Goal: Information Seeking & Learning: Check status

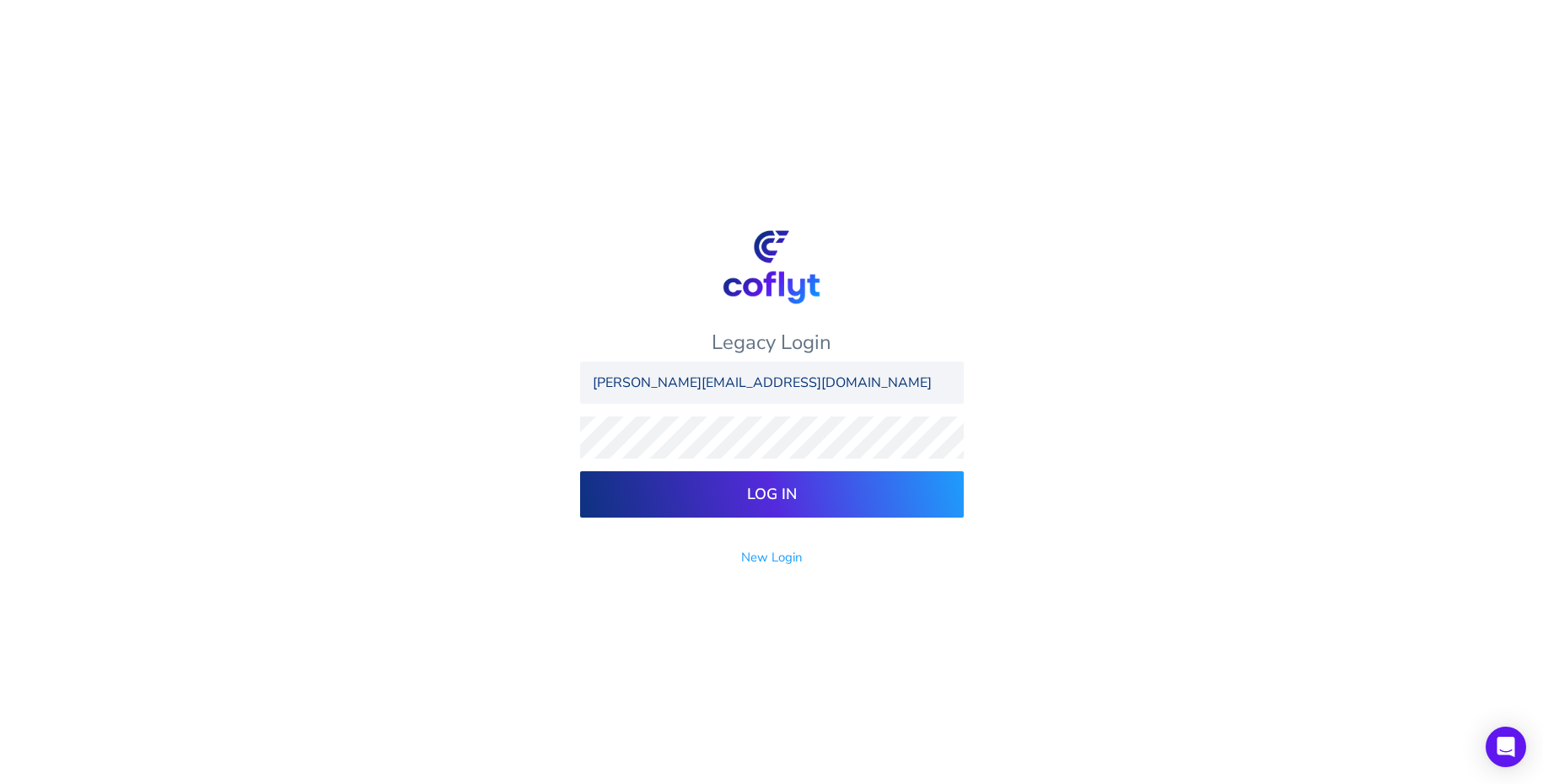
type input "[PERSON_NAME][EMAIL_ADDRESS][DOMAIN_NAME]"
click at [580, 471] on input "Log In" at bounding box center [772, 494] width 384 height 47
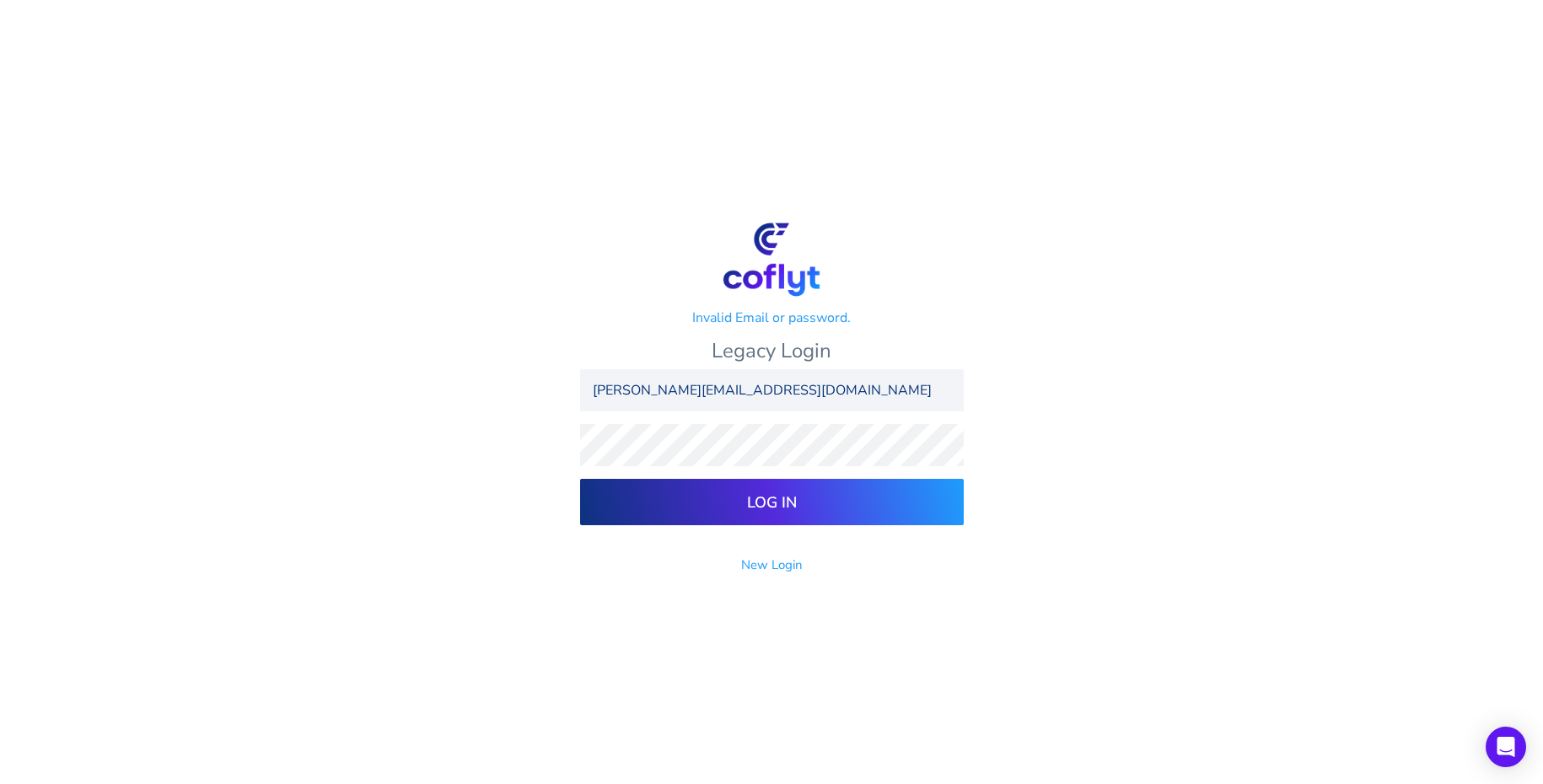
click at [580, 479] on input "Log In" at bounding box center [772, 502] width 384 height 47
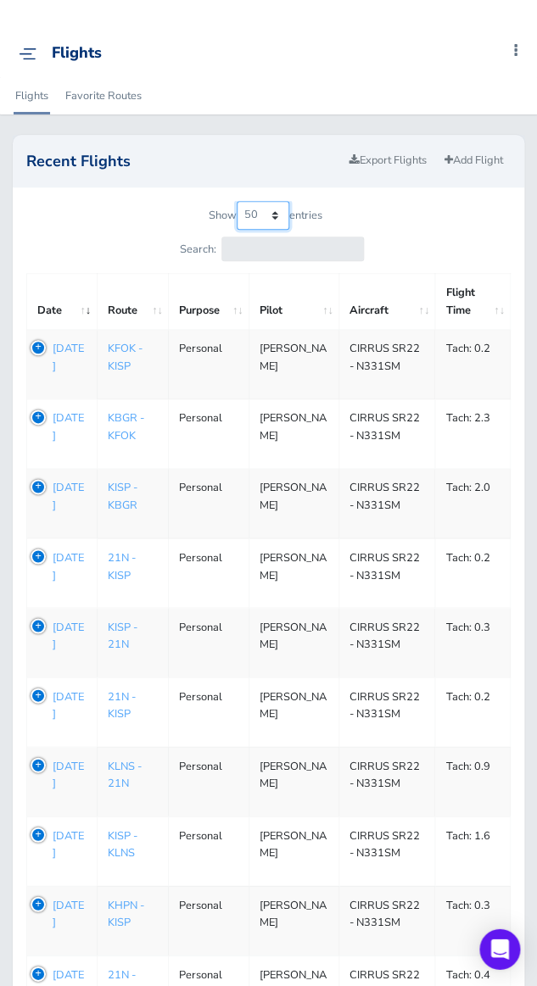
click option "50" at bounding box center [0, 0] width 0 height 0
select select "100"
click option "100" at bounding box center [0, 0] width 0 height 0
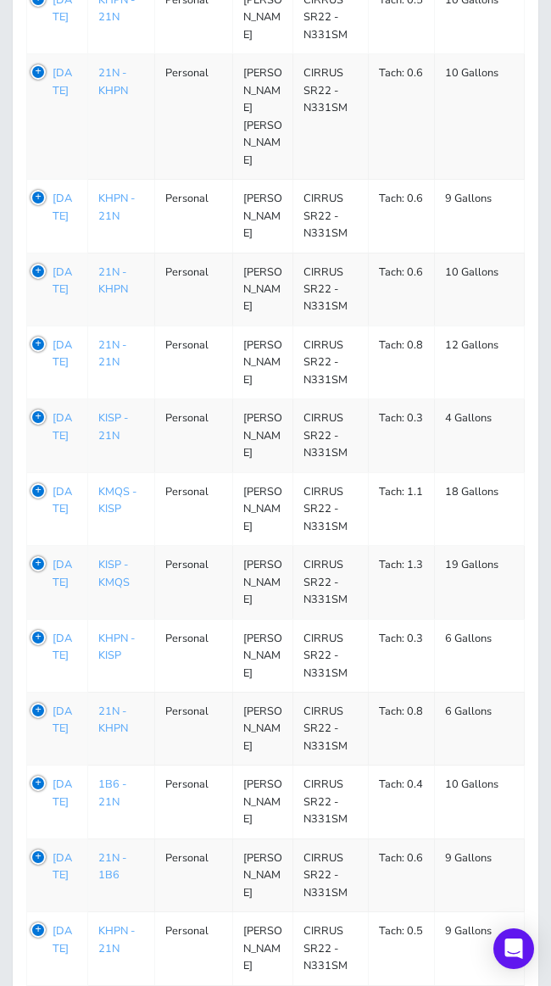
scroll to position [4888, 0]
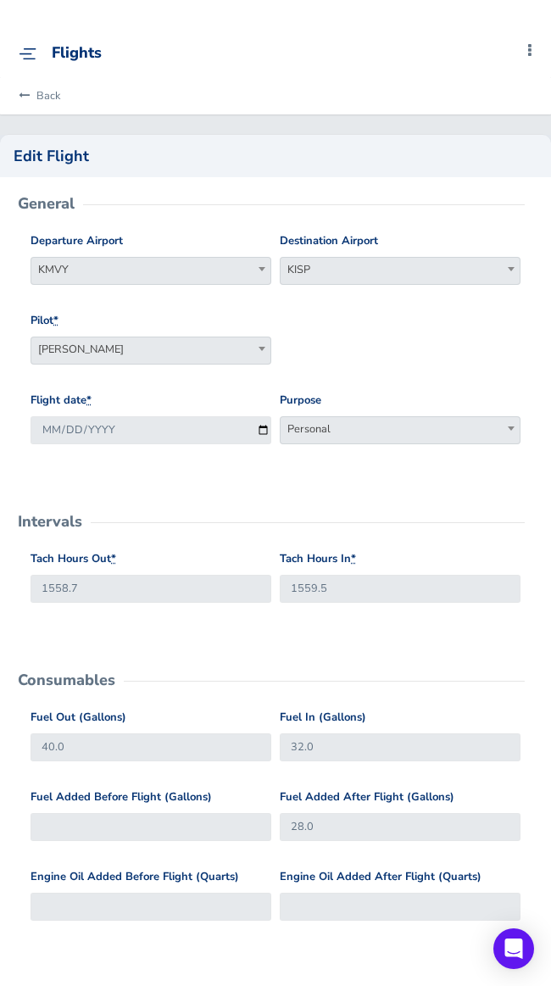
scroll to position [2, 0]
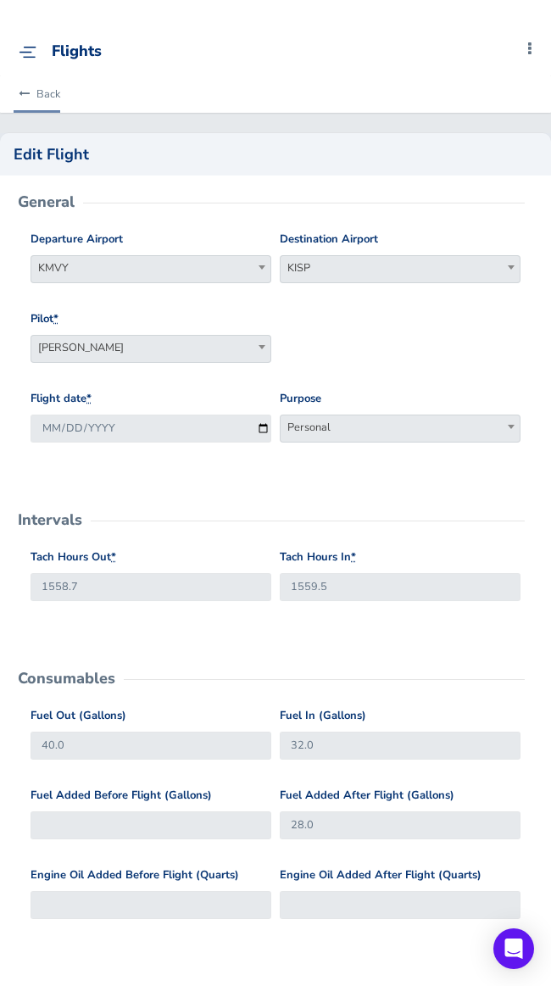
click at [42, 93] on link "Back" at bounding box center [37, 93] width 47 height 37
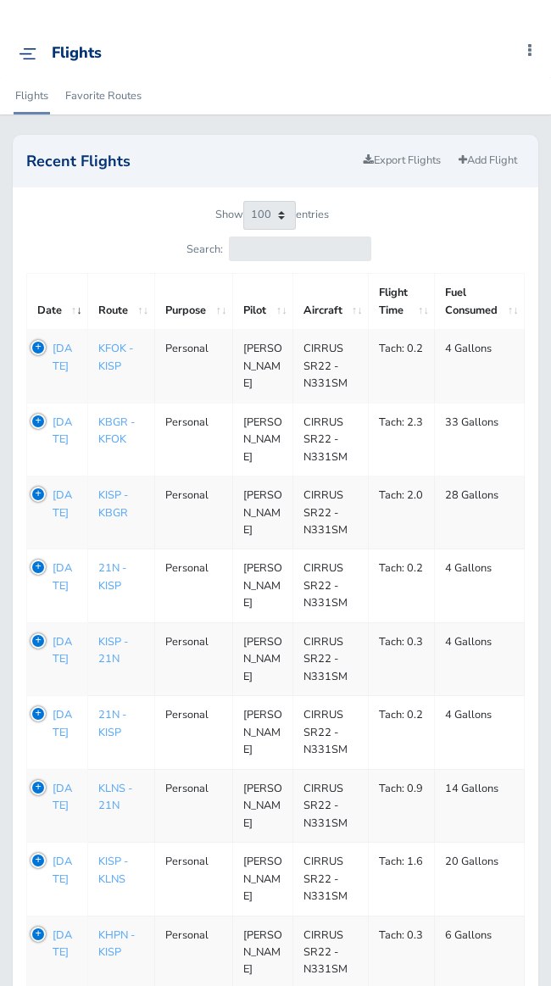
select select "100"
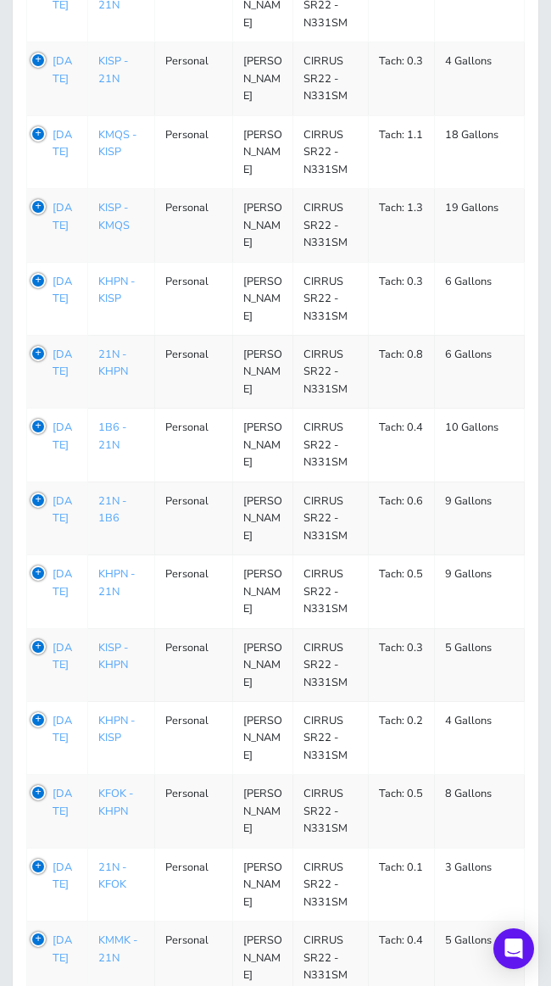
scroll to position [5241, 0]
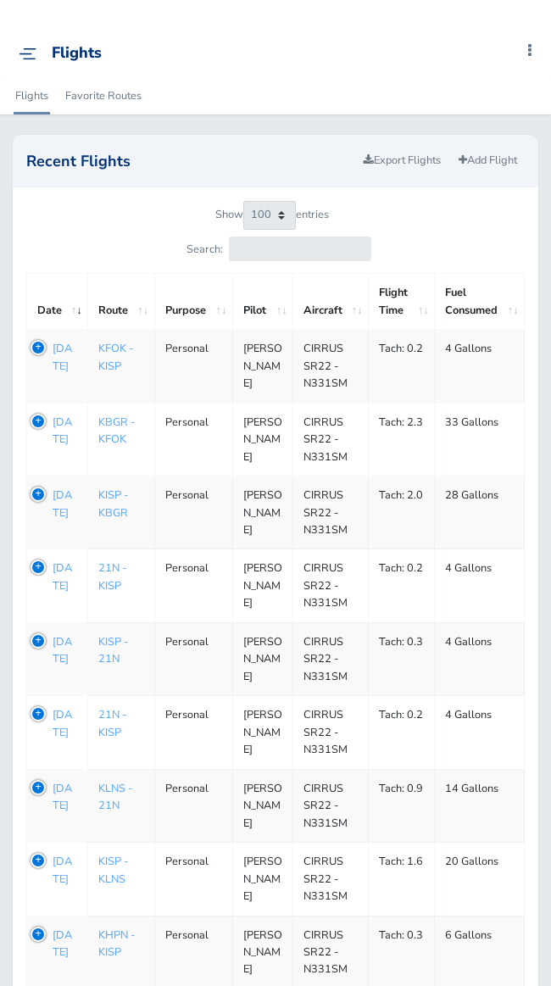
select select "100"
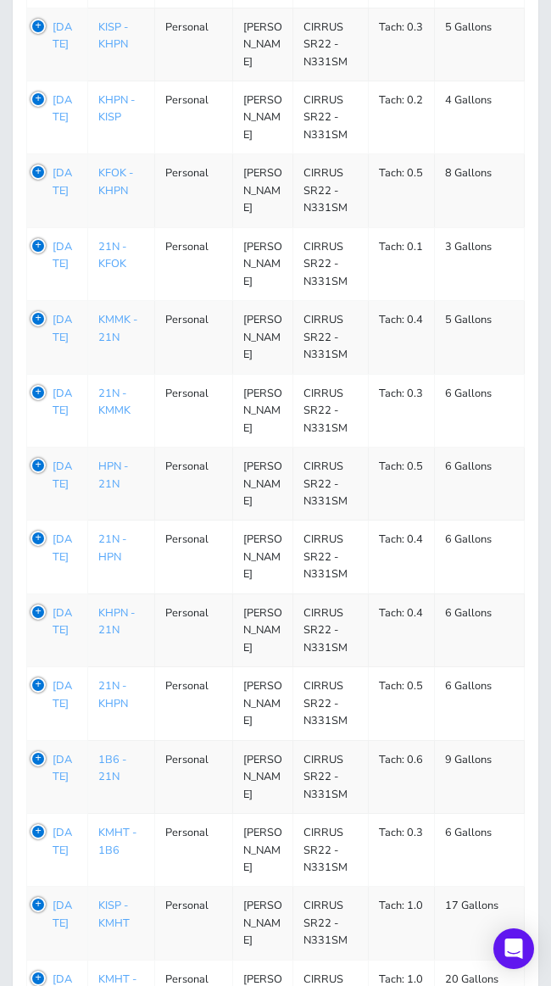
scroll to position [5899, 0]
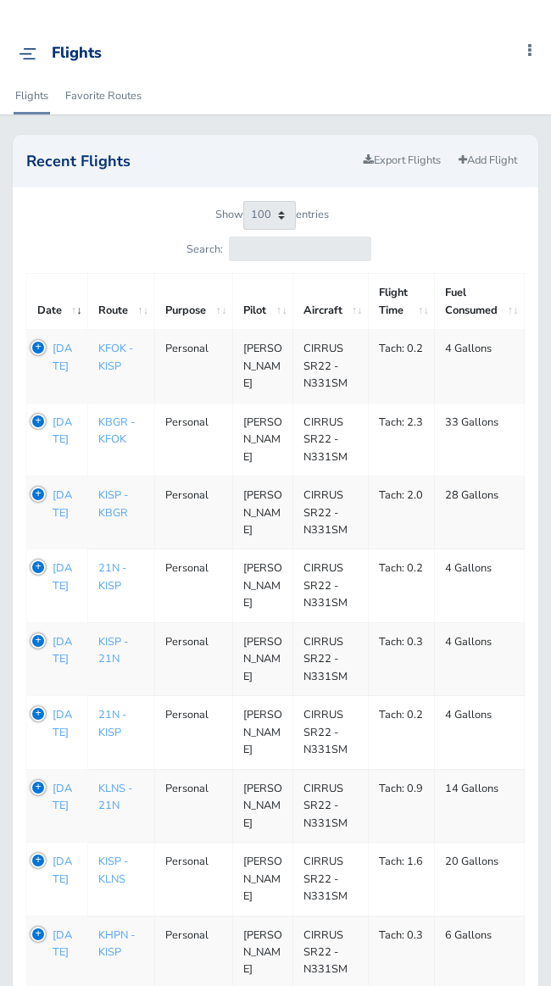
select select "100"
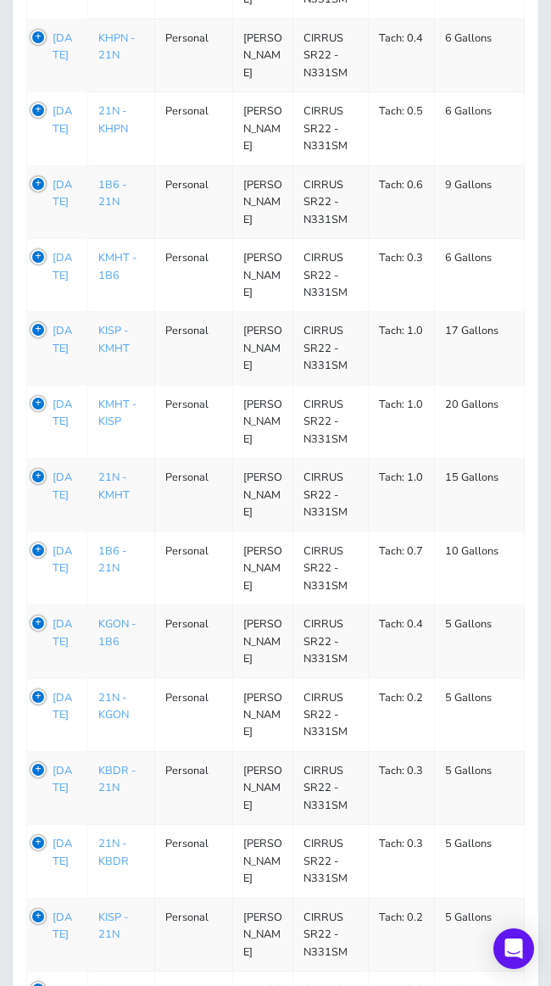
scroll to position [6549, 0]
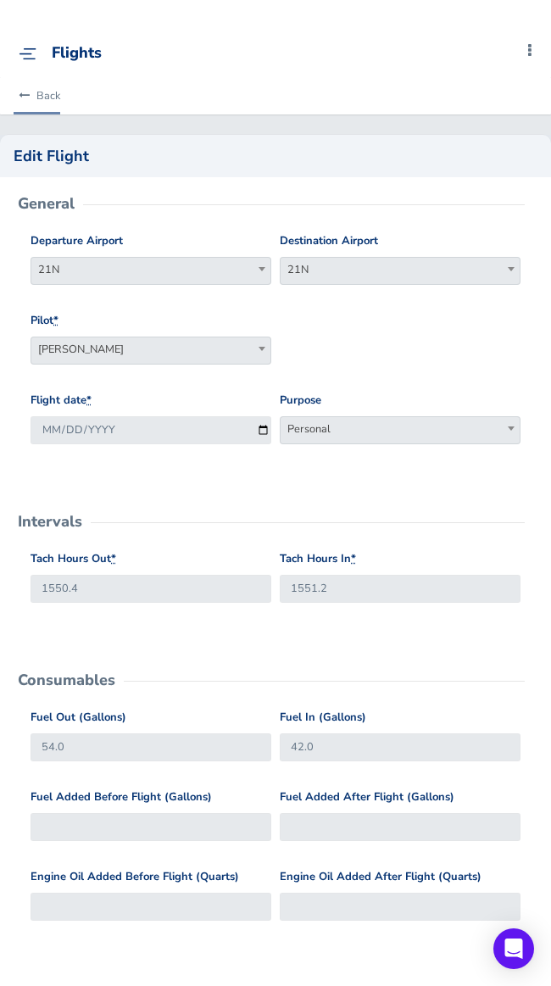
click at [32, 94] on link "Back" at bounding box center [37, 95] width 47 height 37
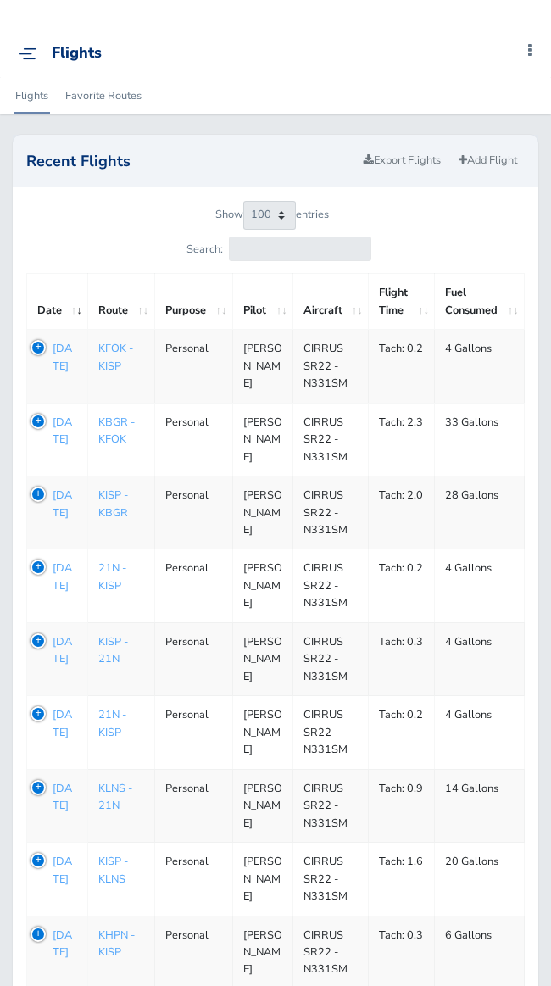
select select "100"
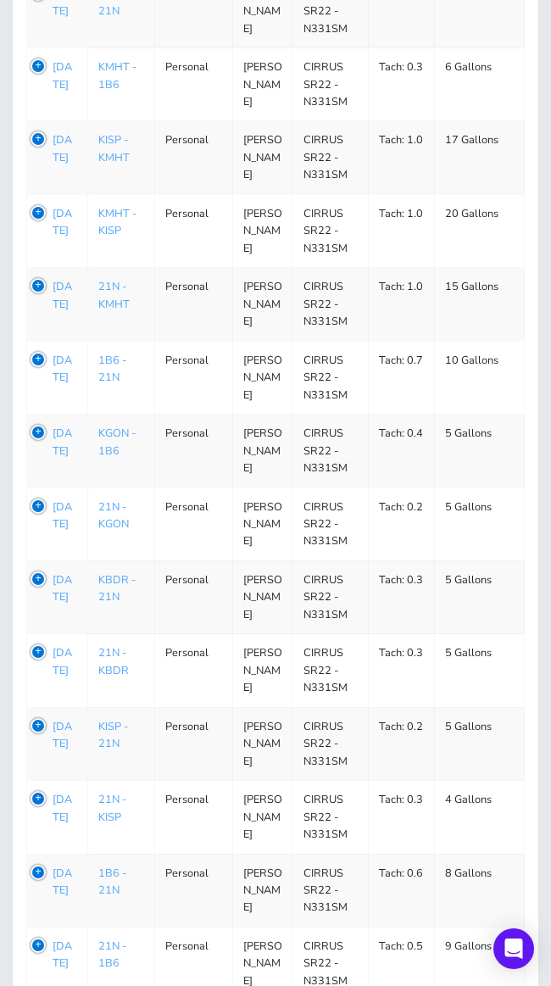
scroll to position [6686, 0]
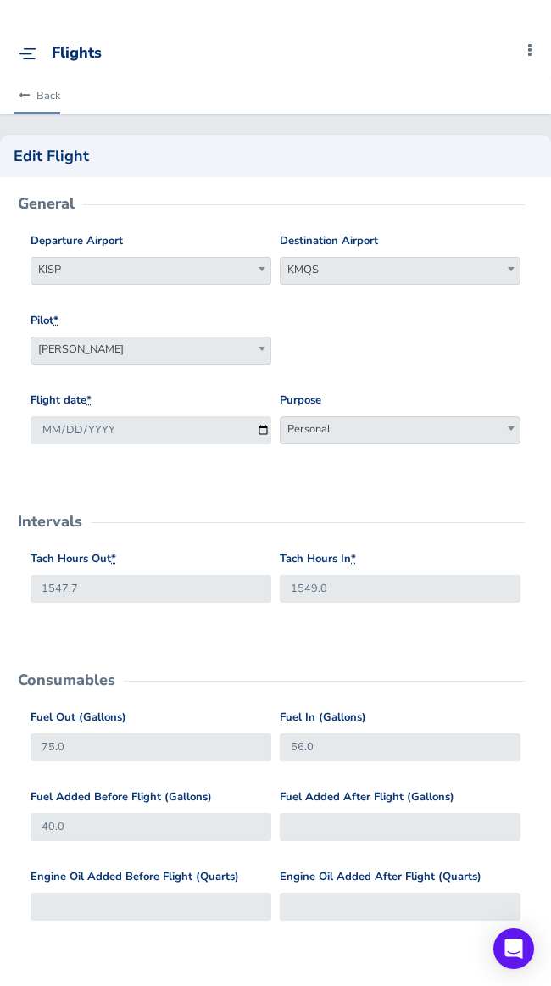
click at [55, 98] on link "Back" at bounding box center [37, 95] width 47 height 37
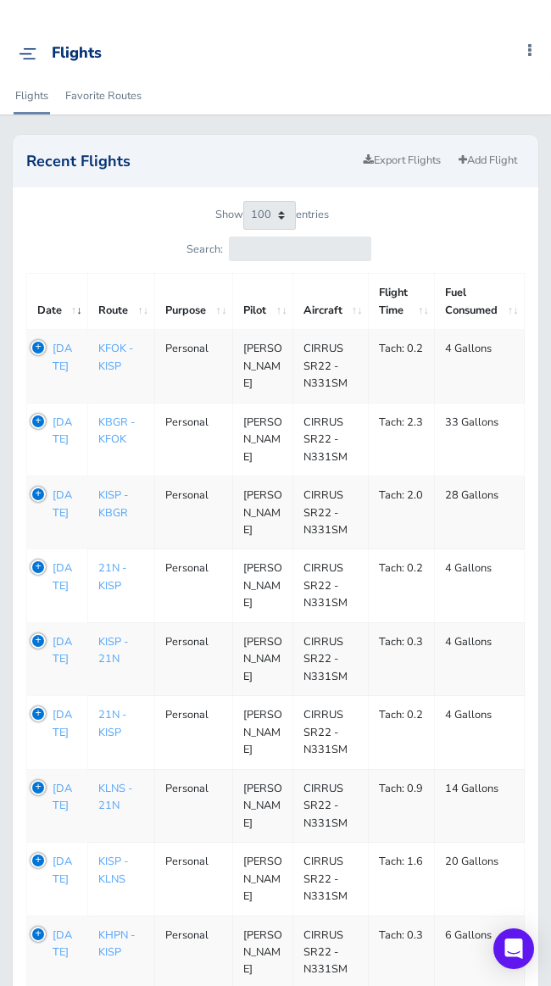
select select "100"
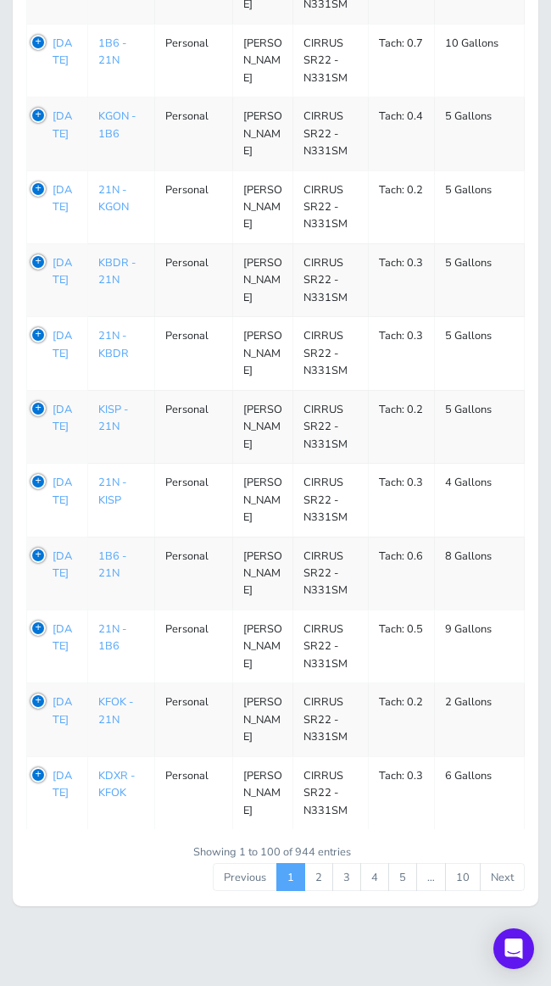
scroll to position [7337, 0]
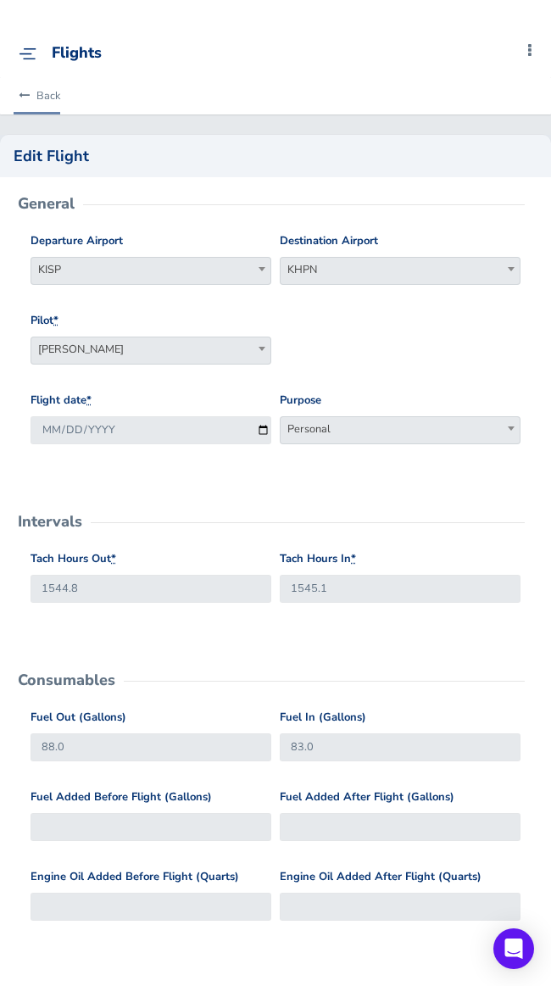
click at [49, 96] on link "Back" at bounding box center [37, 95] width 47 height 37
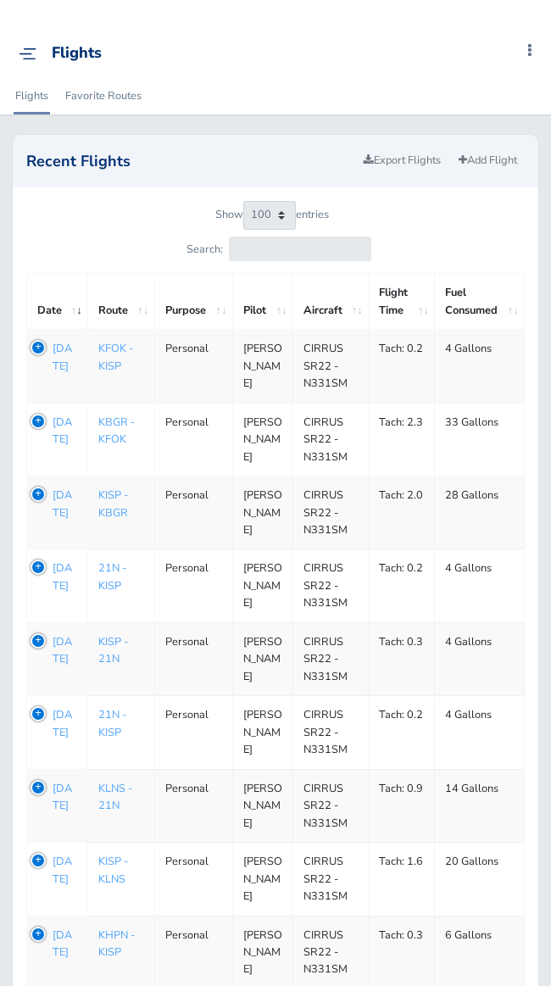
select select "100"
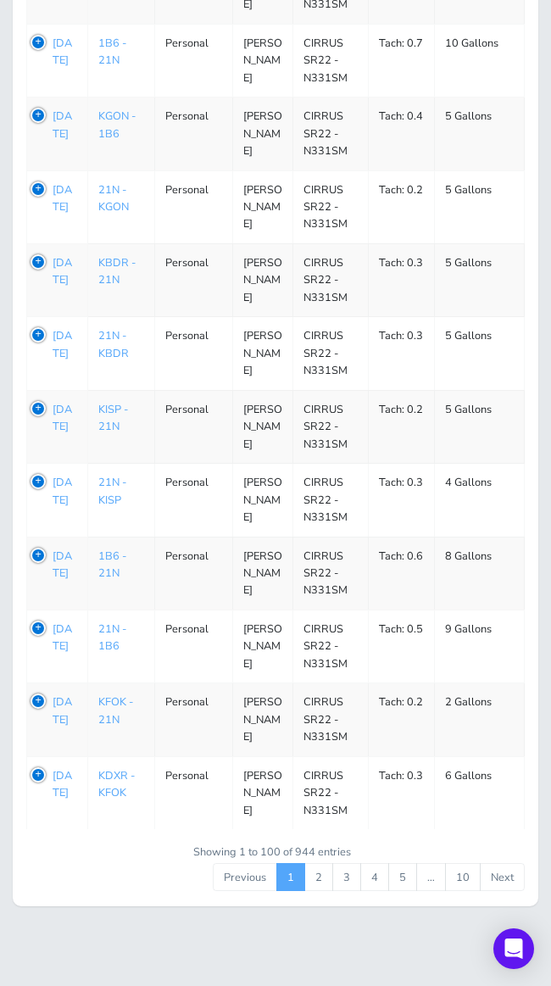
scroll to position [7554, 0]
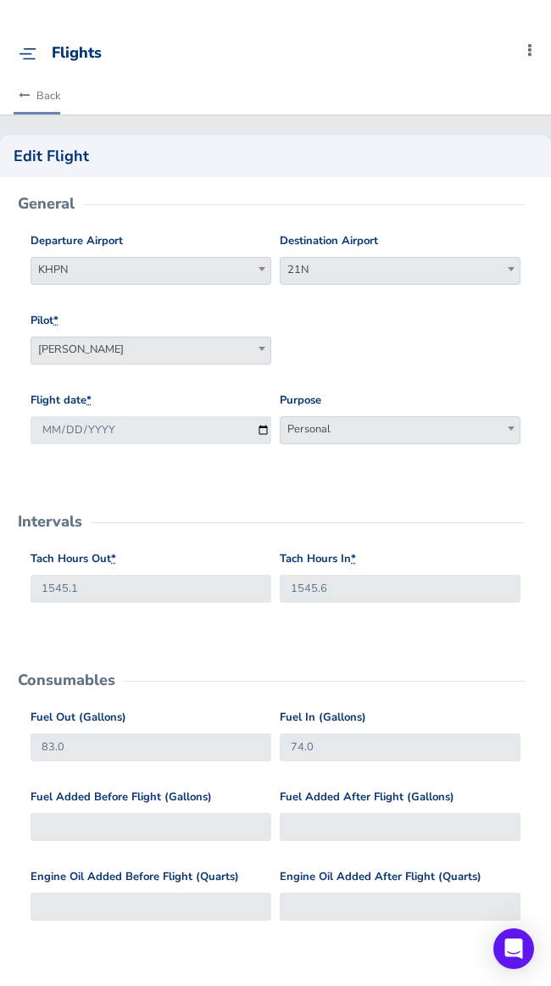
click at [28, 92] on icon at bounding box center [24, 96] width 11 height 11
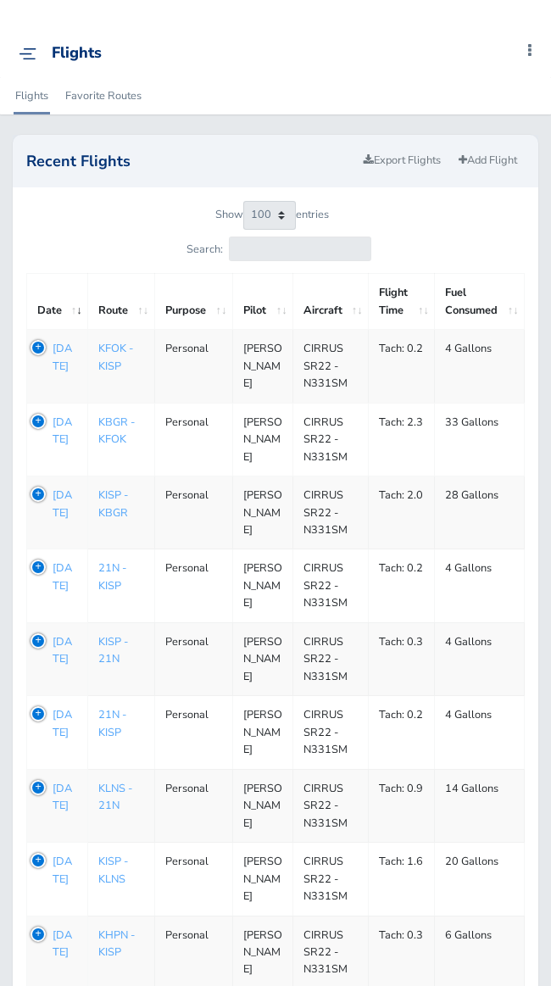
select select "100"
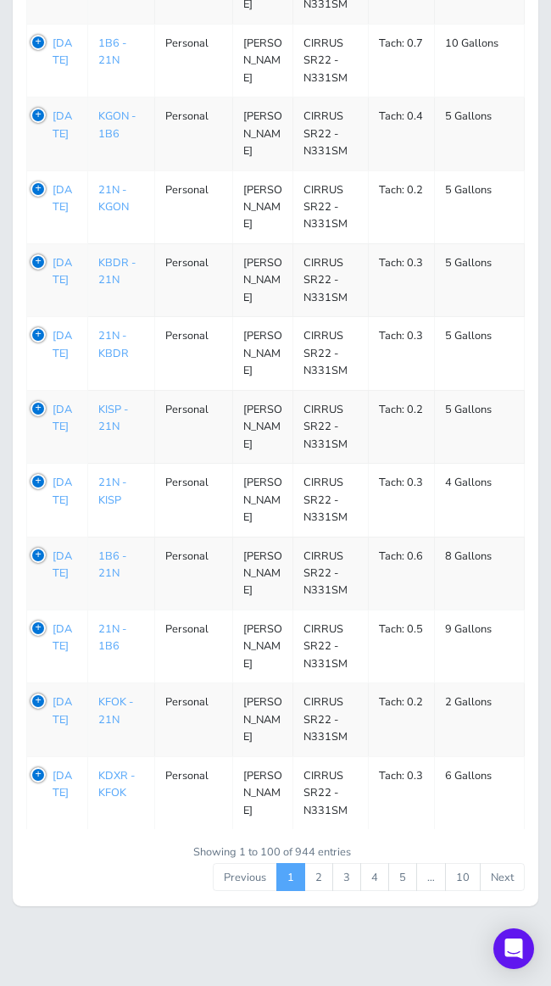
scroll to position [7430, 0]
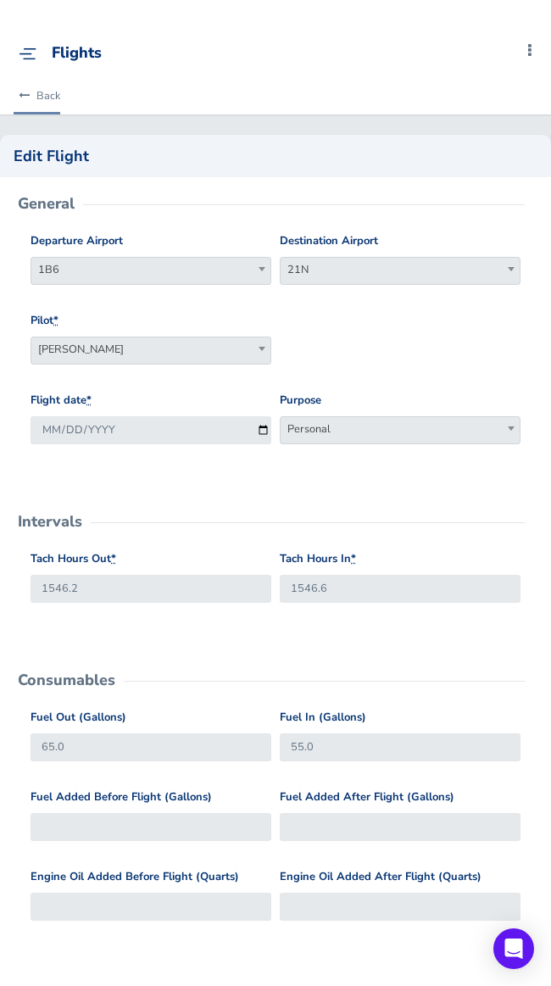
click at [42, 92] on link "Back" at bounding box center [37, 95] width 47 height 37
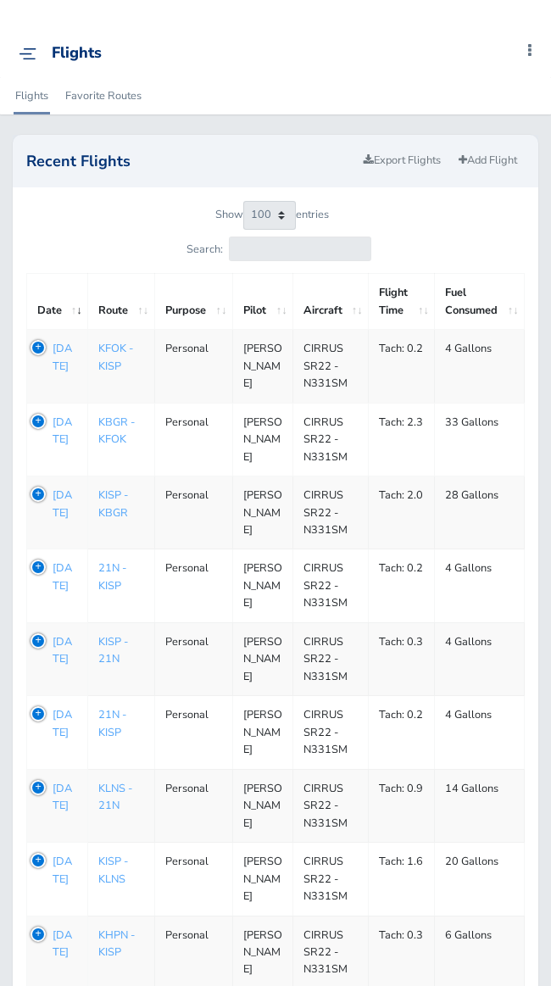
select select "100"
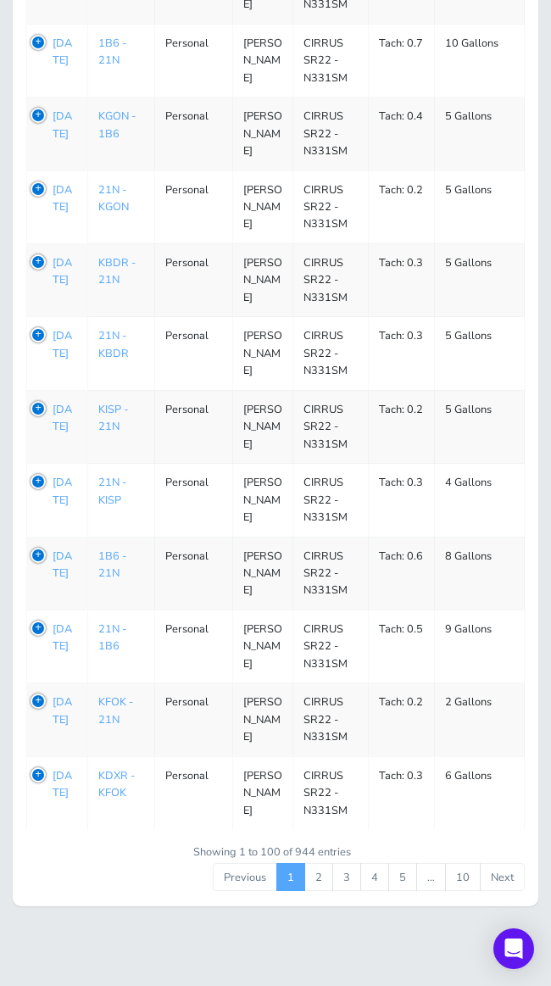
scroll to position [7041, 0]
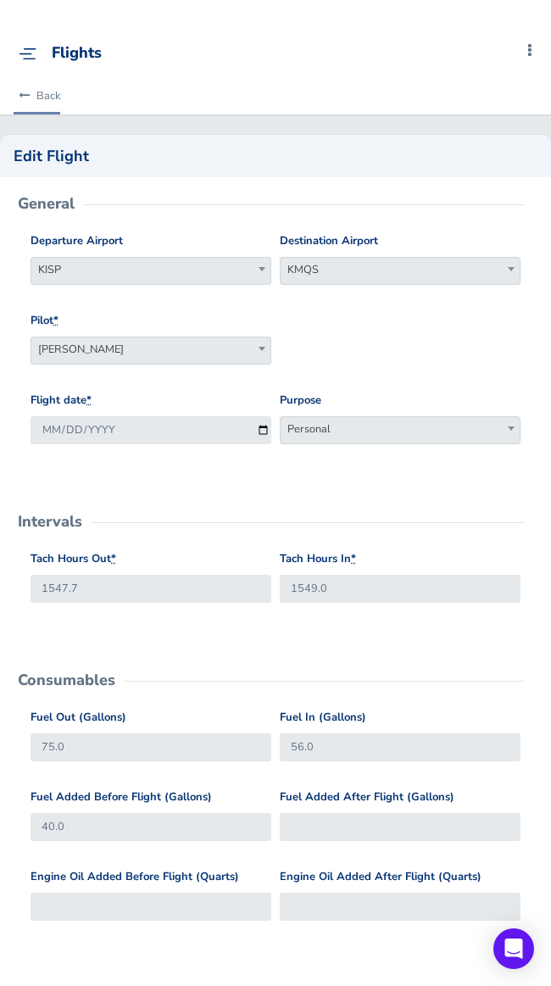
click at [37, 96] on link "Back" at bounding box center [37, 95] width 47 height 37
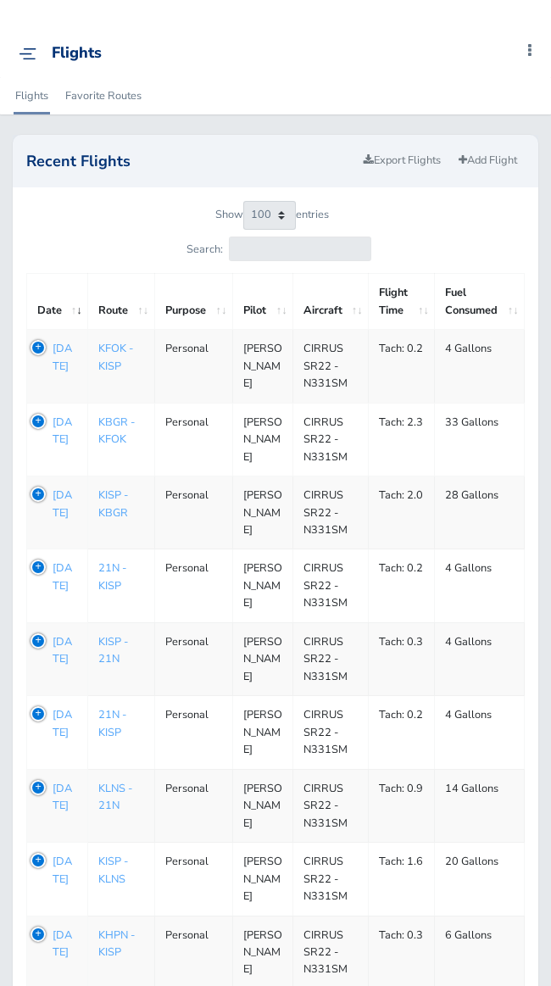
select select "100"
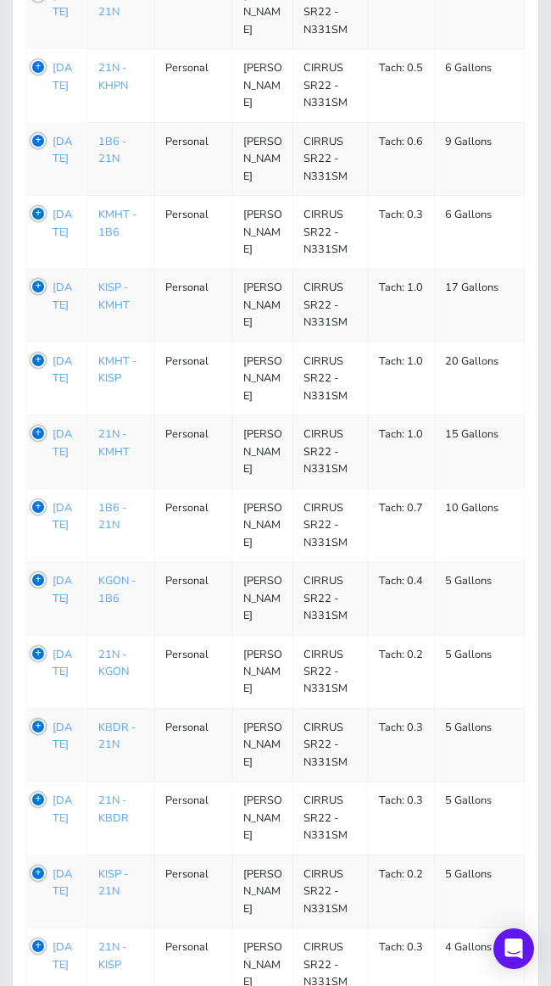
scroll to position [6539, 0]
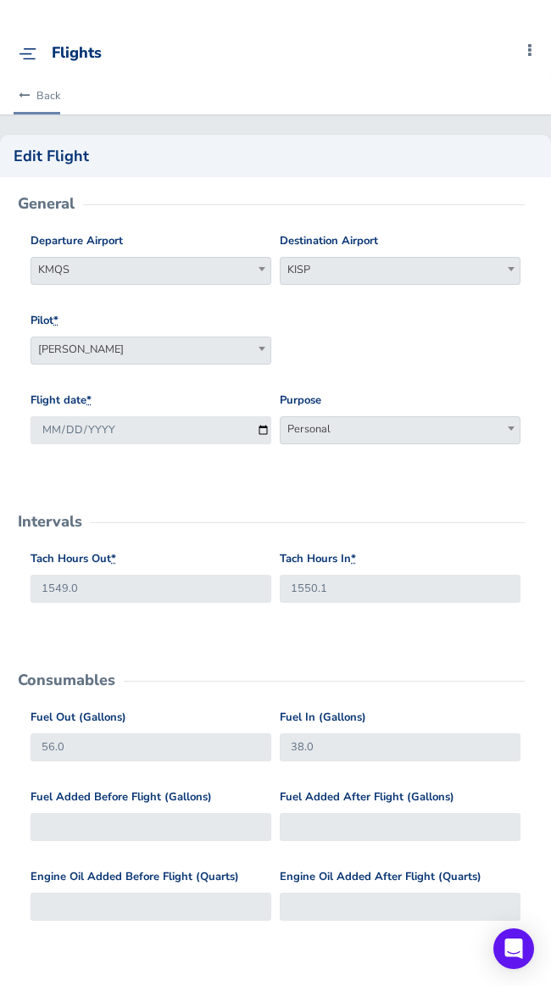
click at [37, 93] on link "Back" at bounding box center [37, 95] width 47 height 37
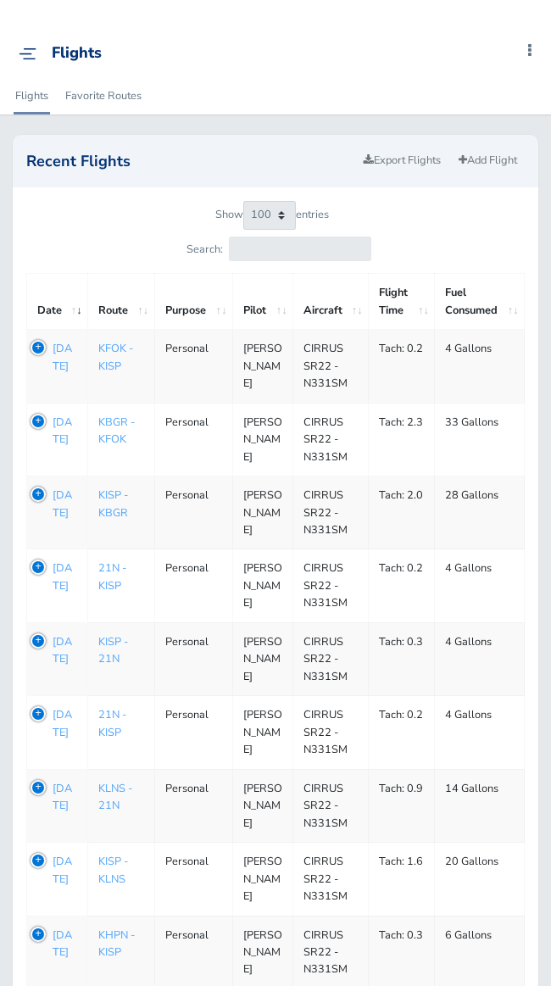
select select "100"
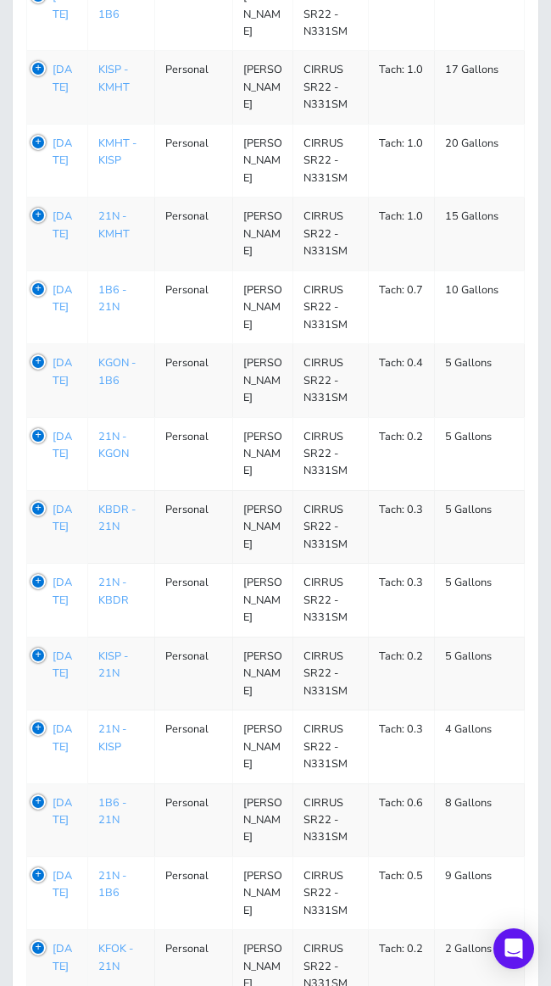
scroll to position [6747, 0]
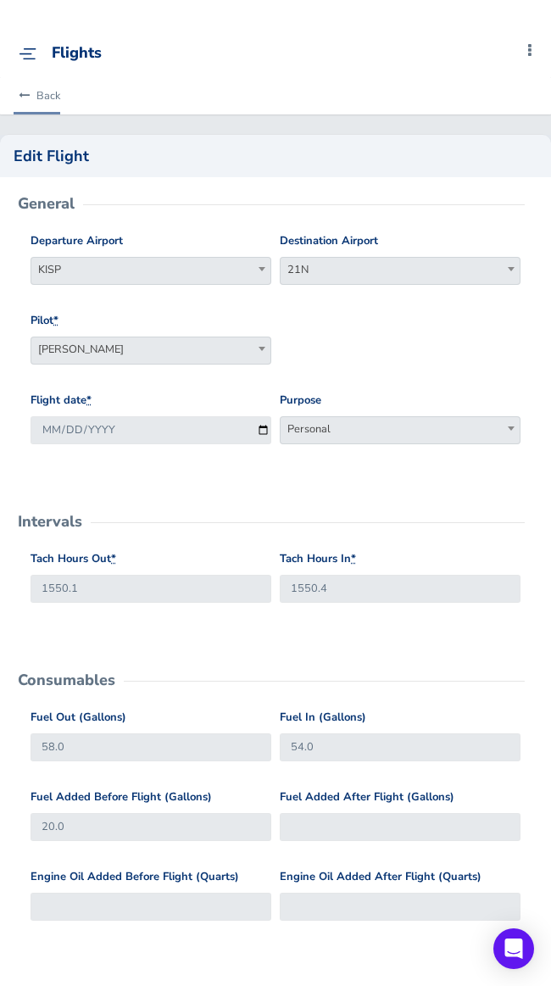
click at [31, 96] on link "Back" at bounding box center [37, 95] width 47 height 37
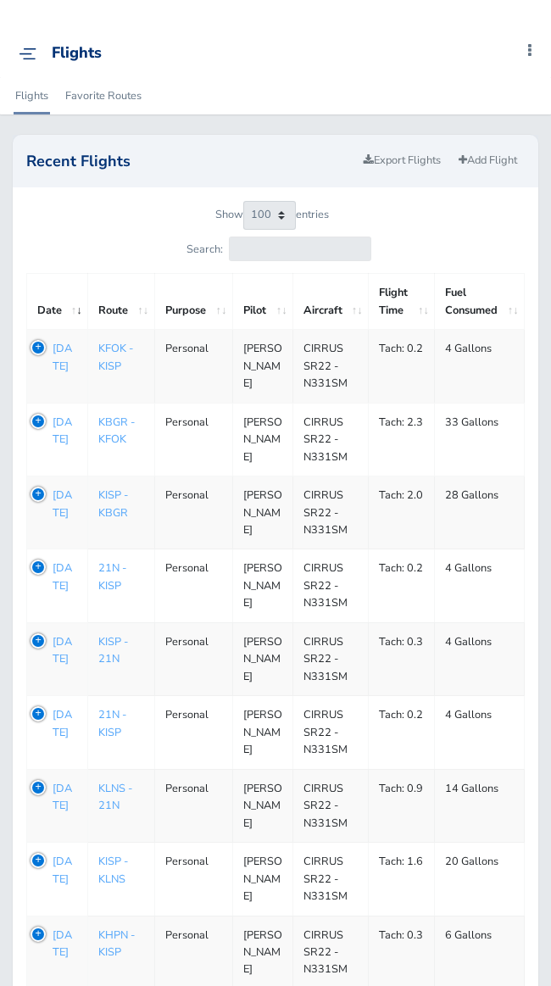
select select "100"
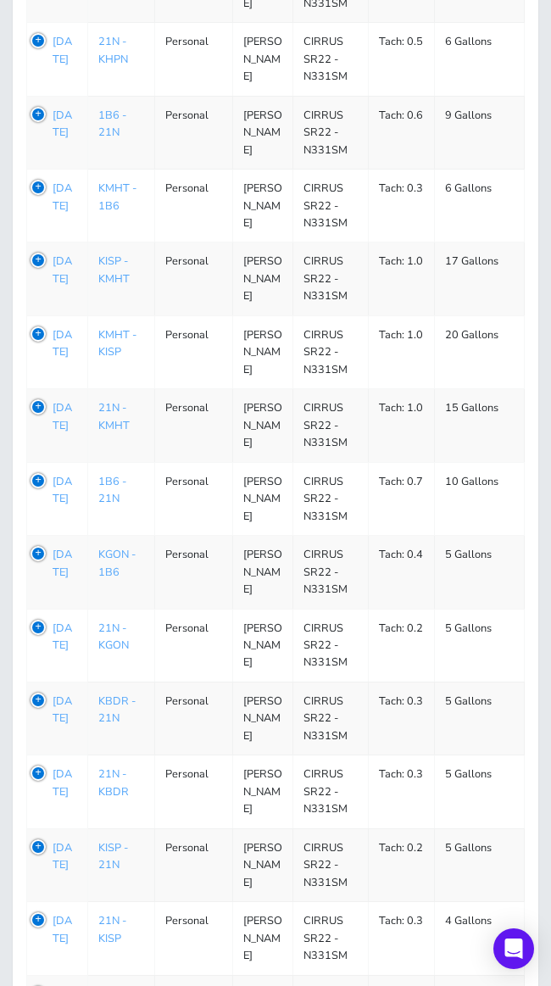
scroll to position [6514, 0]
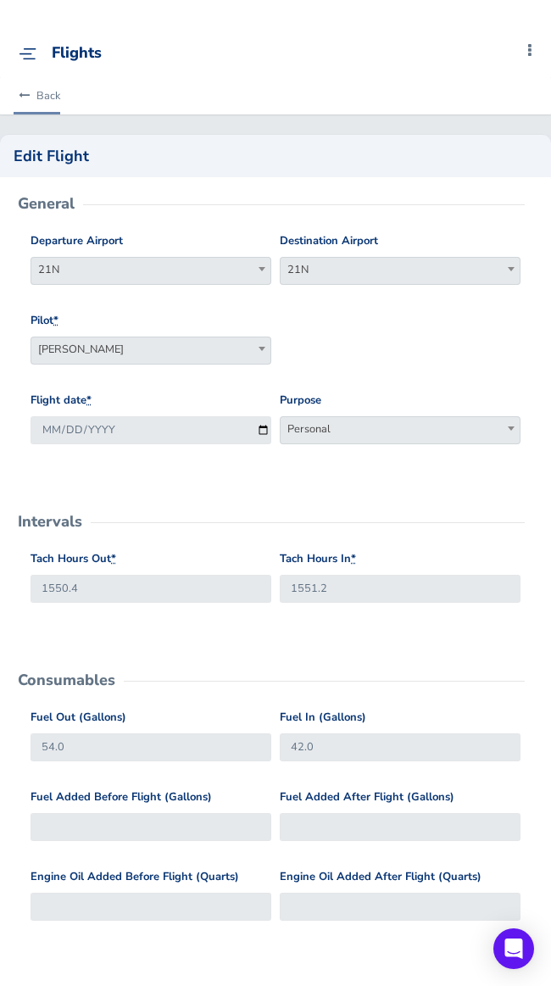
click at [52, 98] on link "Back" at bounding box center [37, 95] width 47 height 37
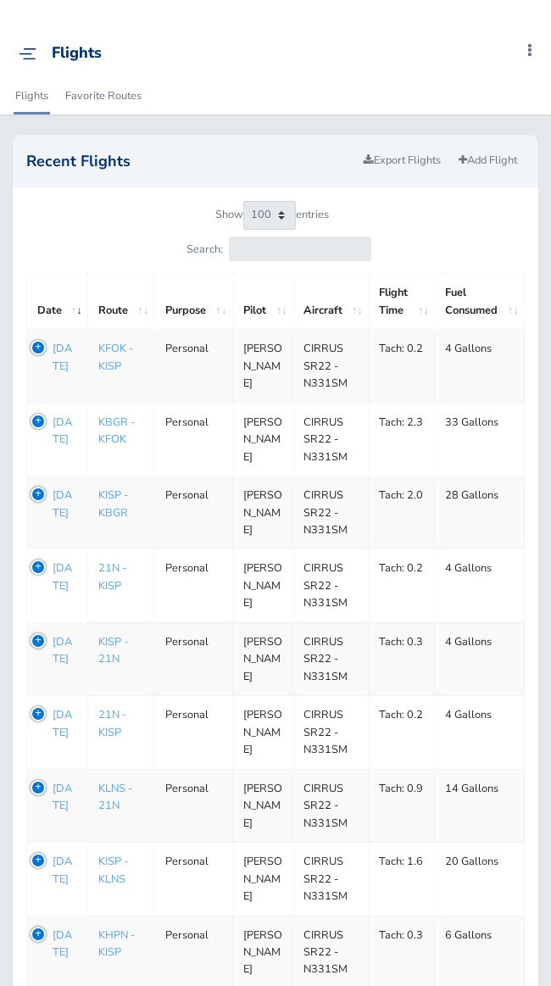
select select "100"
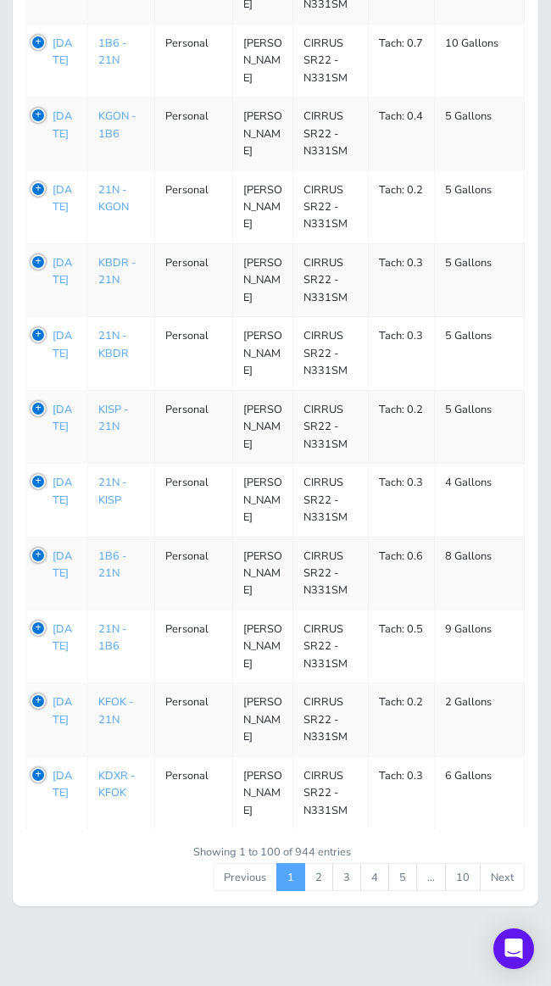
scroll to position [7002, 0]
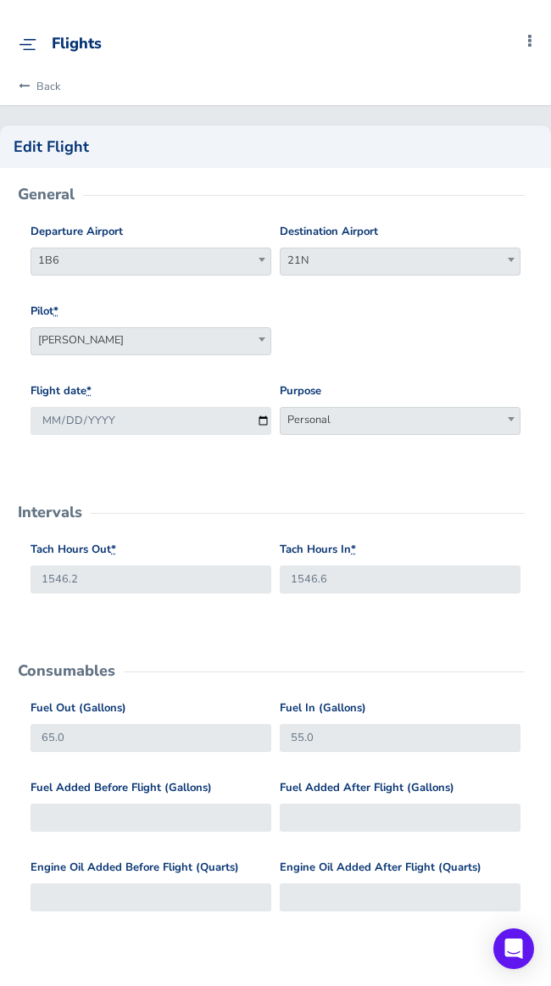
scroll to position [10, 0]
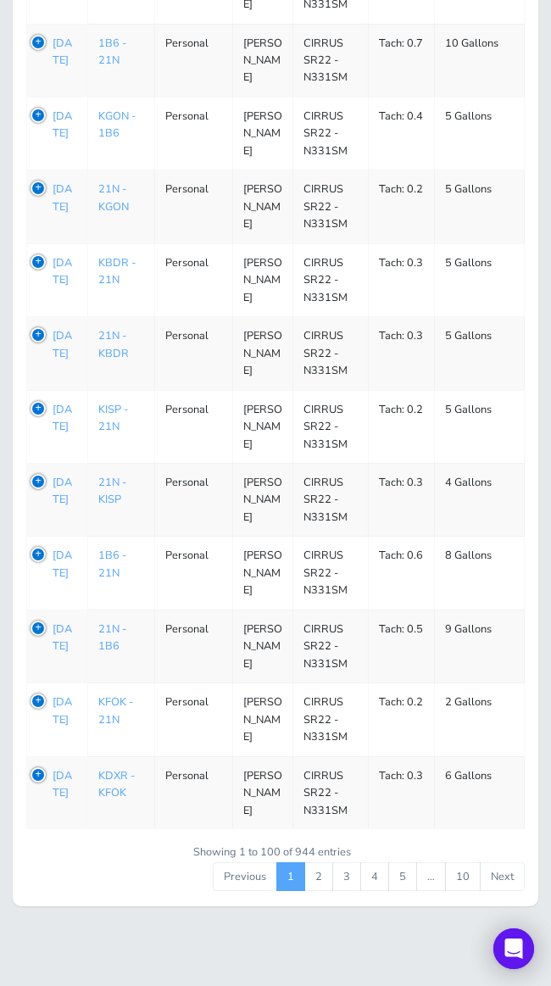
scroll to position [6998, 0]
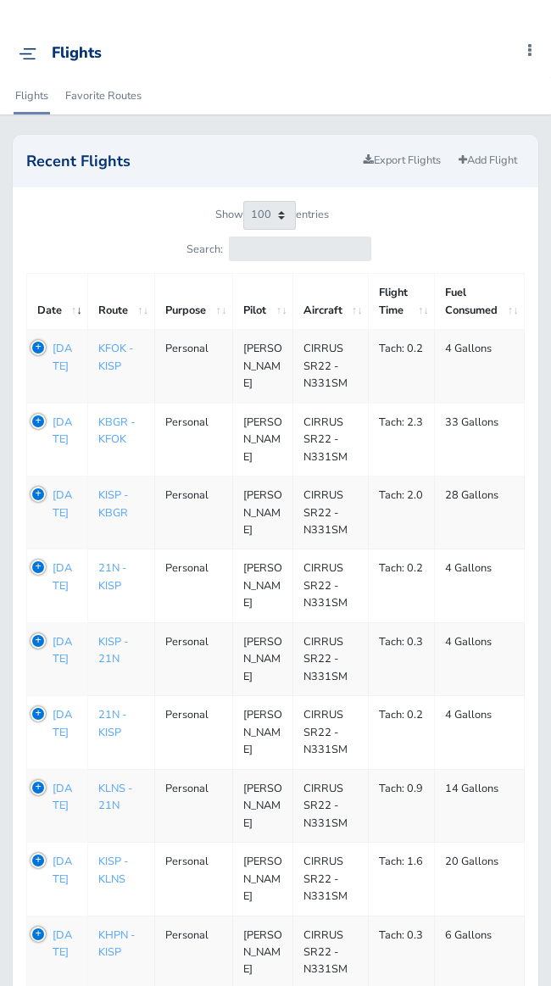
select select "100"
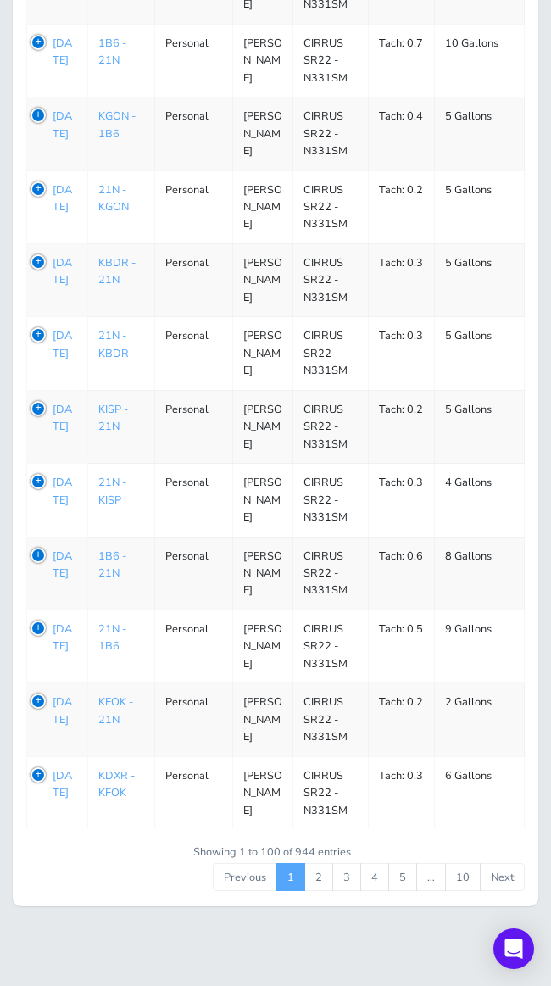
scroll to position [6991, 0]
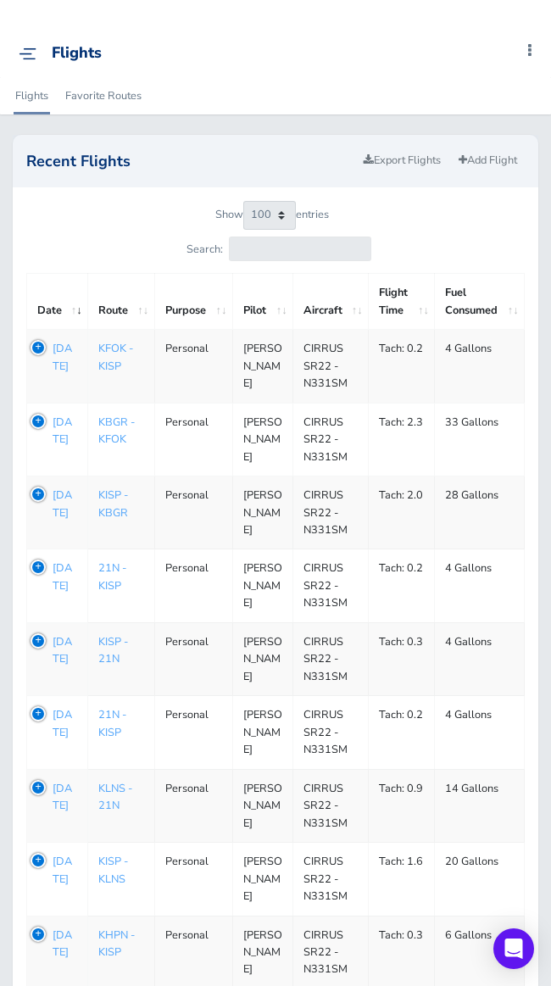
select select "100"
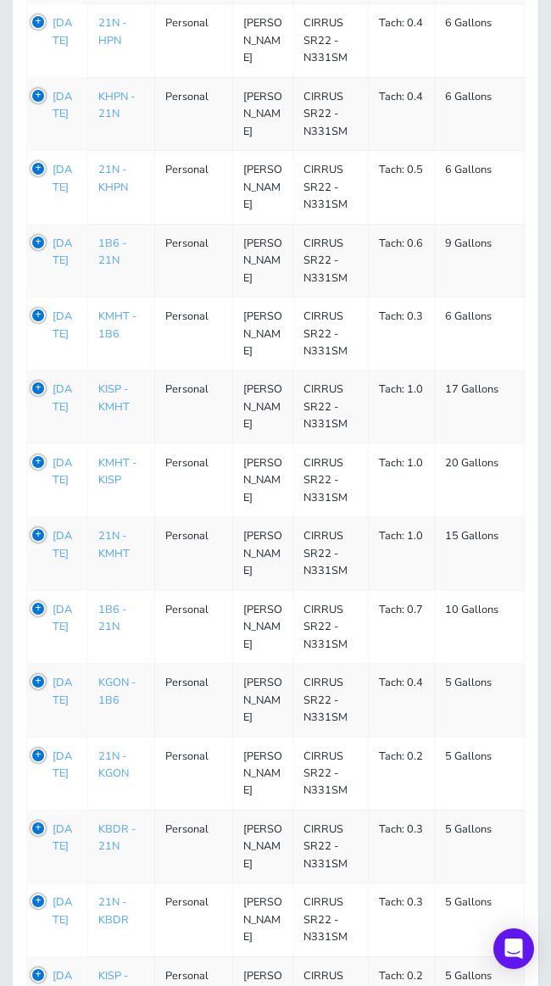
scroll to position [6371, 0]
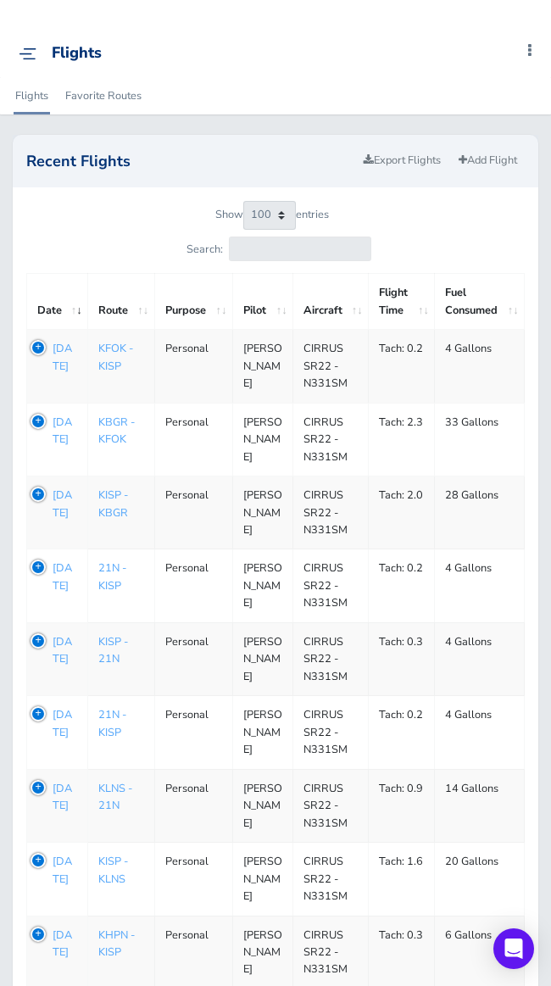
select select "100"
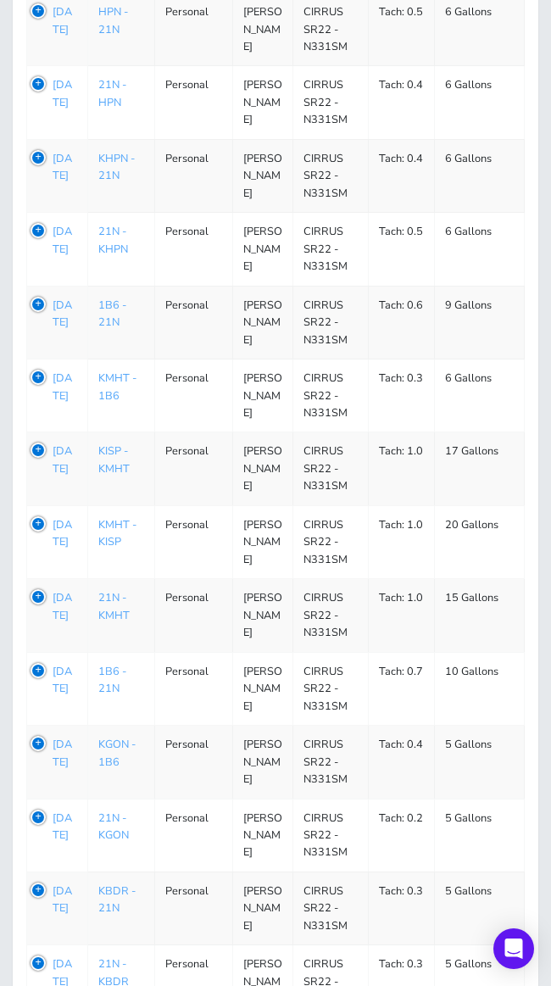
scroll to position [6312, 0]
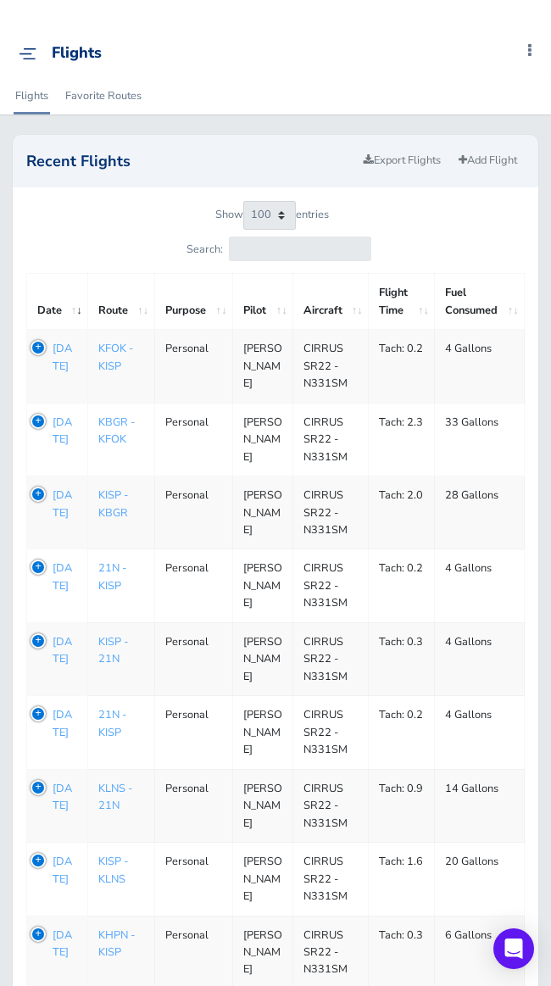
select select "100"
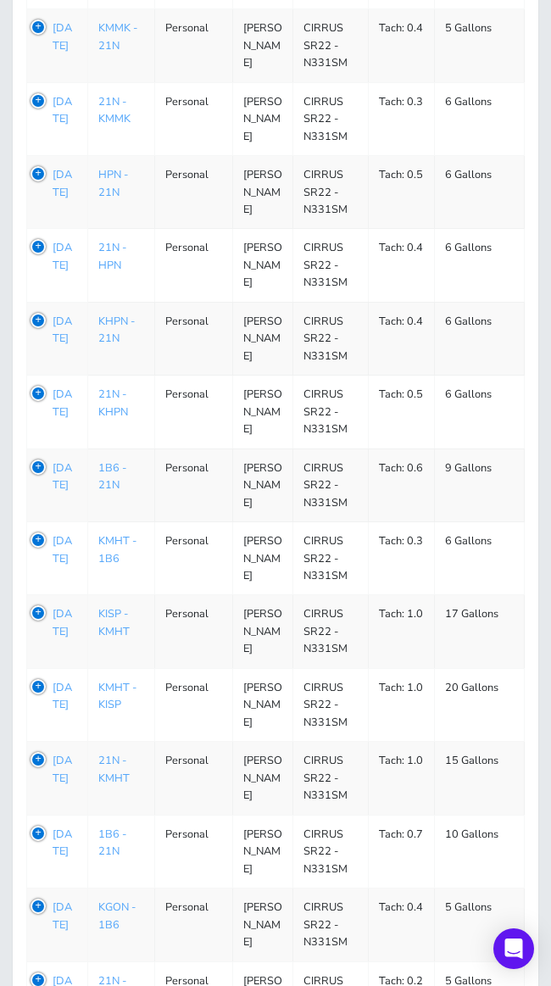
scroll to position [6157, 0]
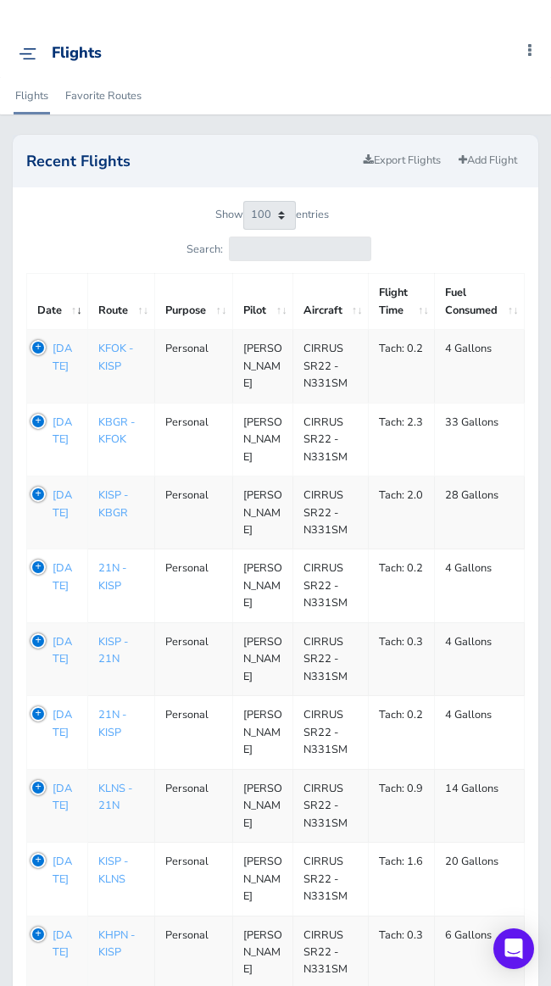
select select "100"
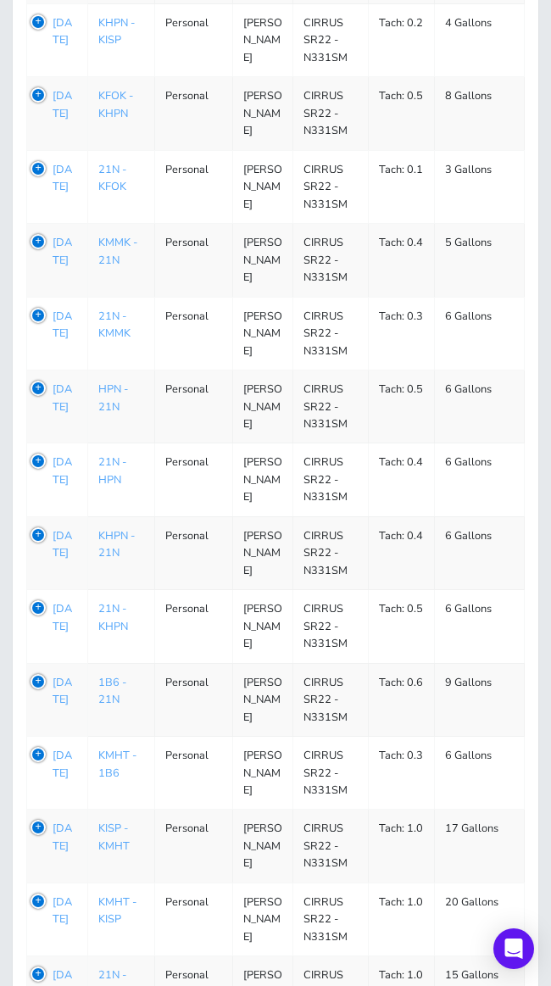
scroll to position [5941, 0]
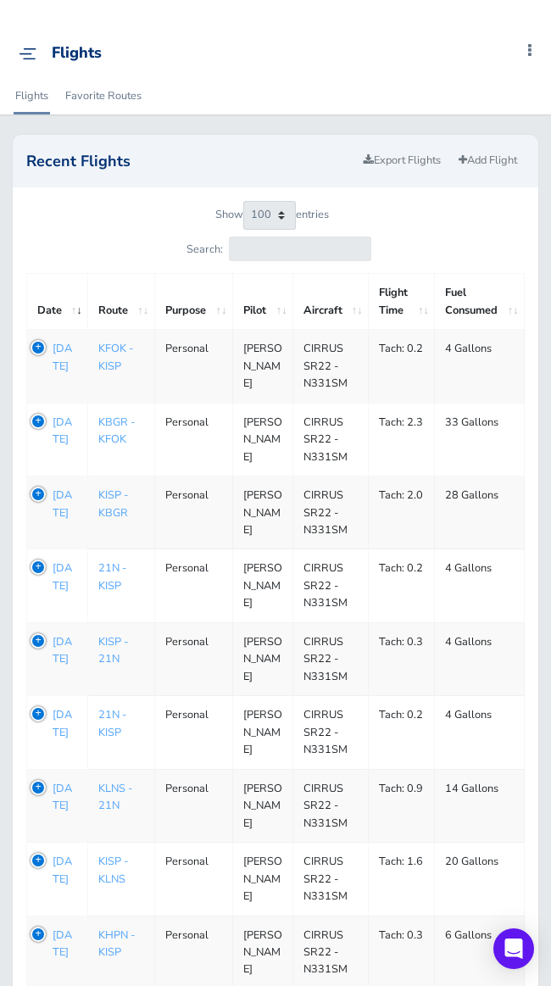
select select "100"
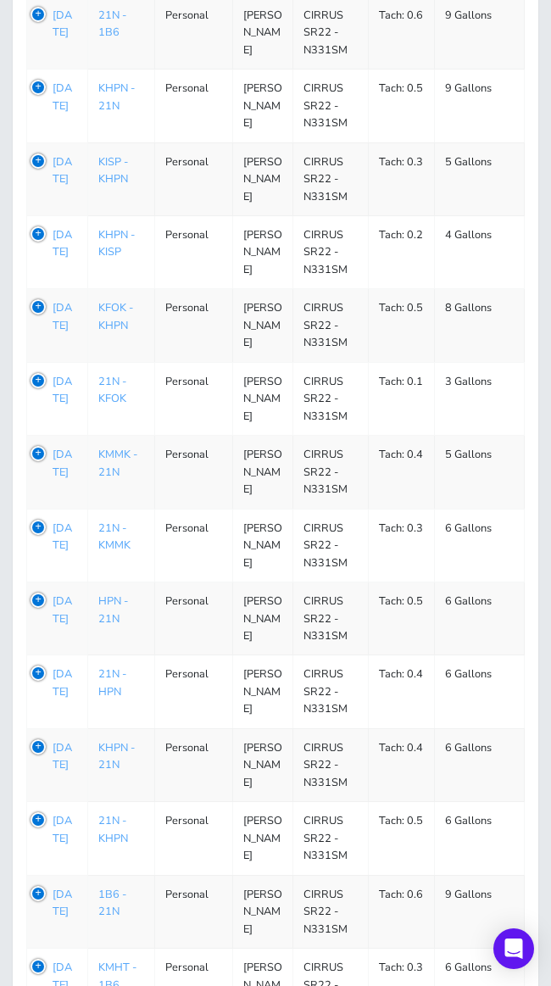
scroll to position [5723, 0]
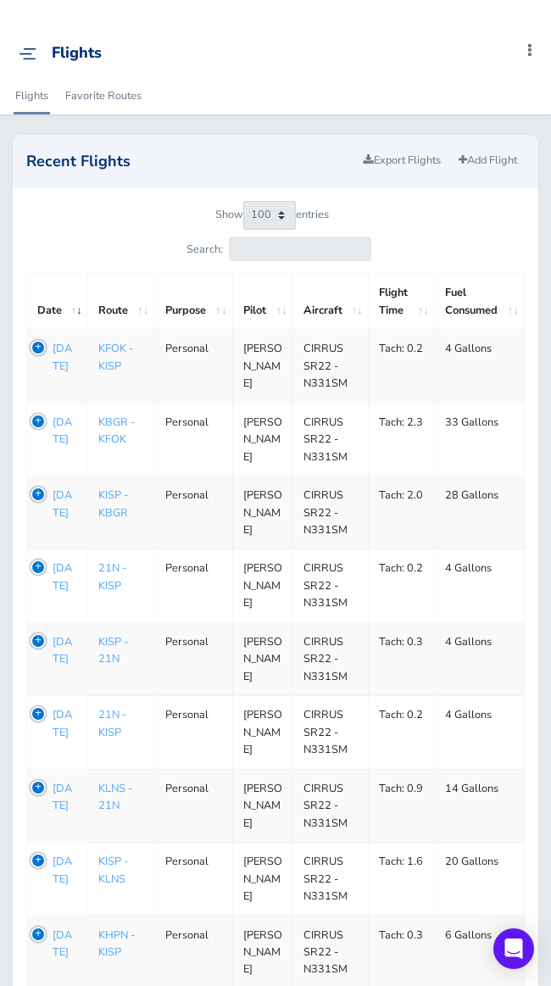
select select "100"
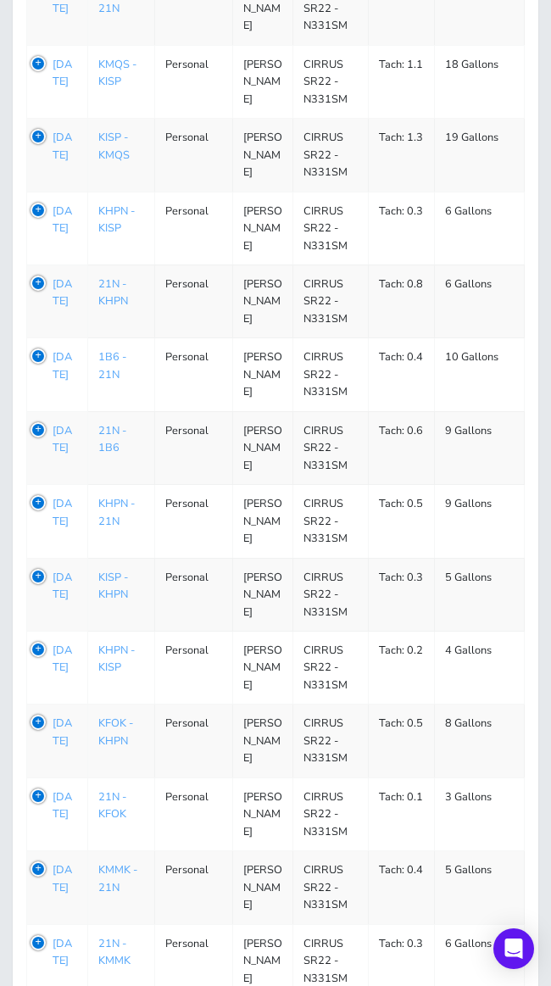
scroll to position [5314, 0]
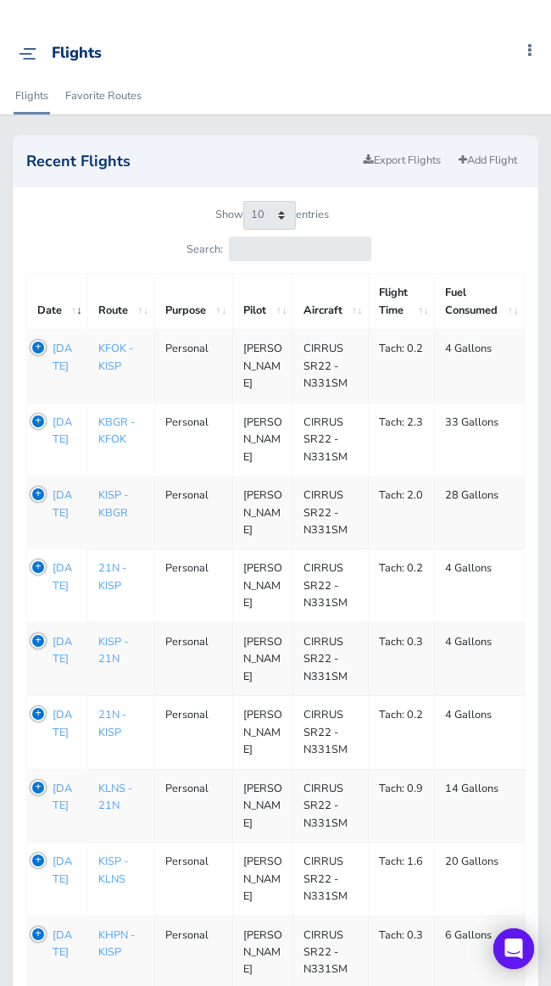
scroll to position [1, 0]
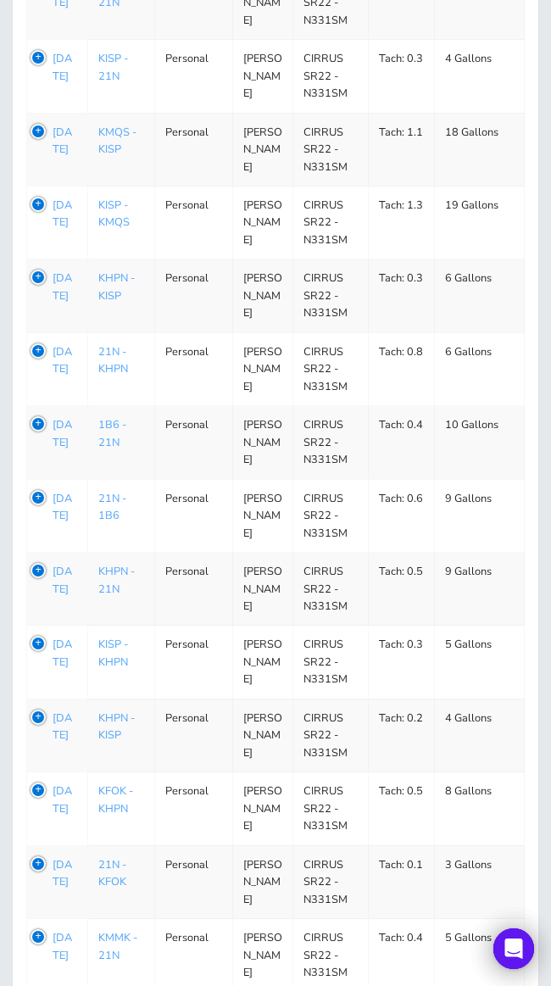
scroll to position [5278, 0]
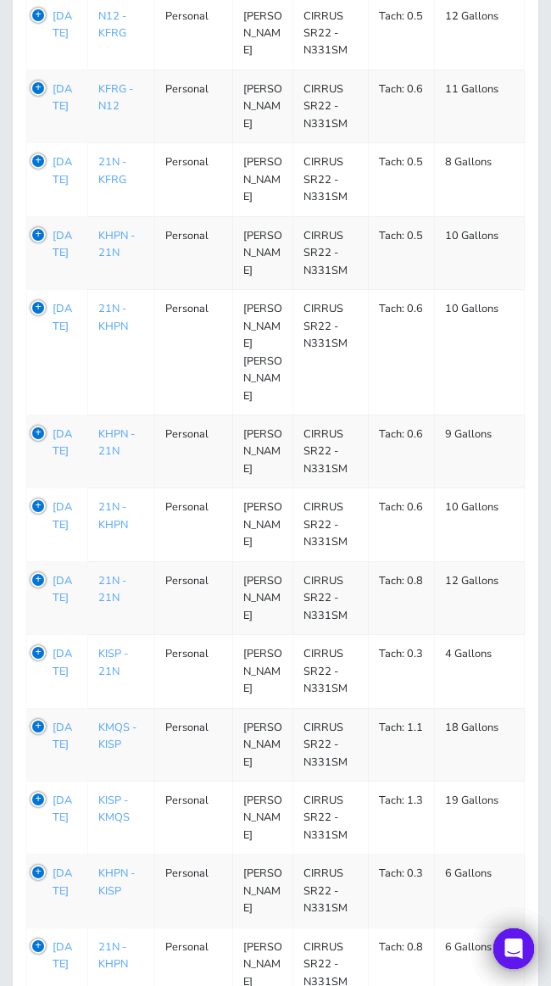
scroll to position [4693, 0]
